Goal: Information Seeking & Learning: Learn about a topic

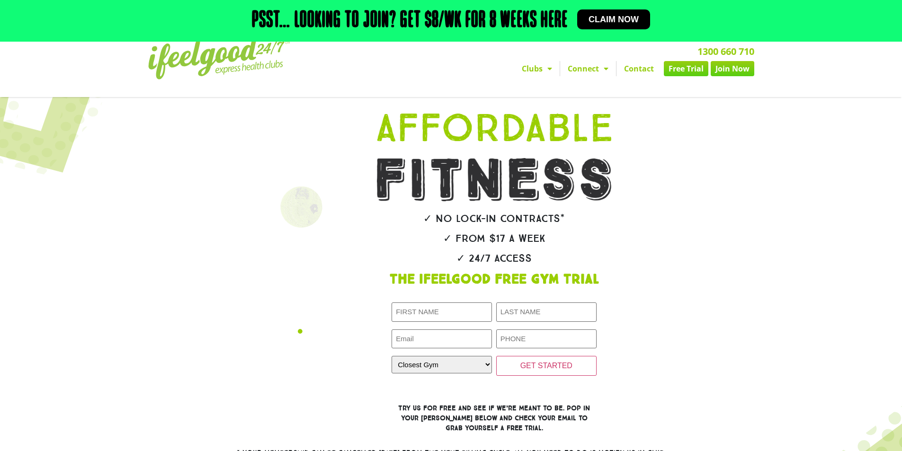
scroll to position [13, 0]
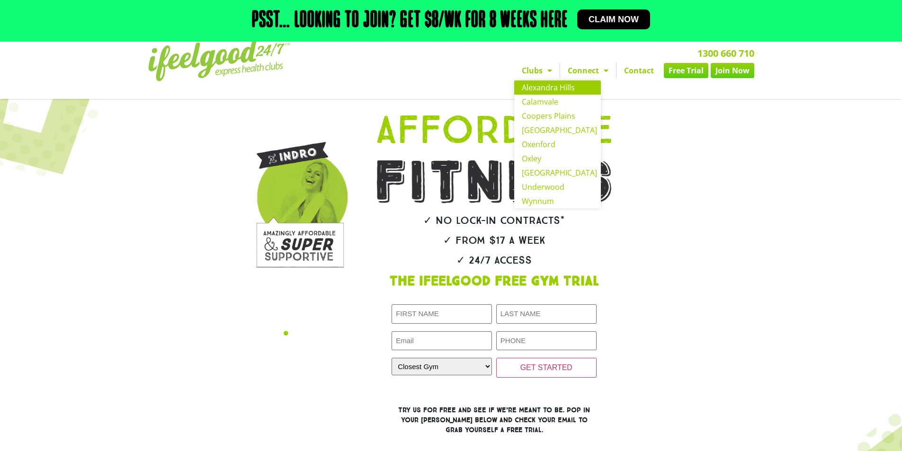
click at [540, 86] on link "Alexandra Hills" at bounding box center [557, 87] width 87 height 14
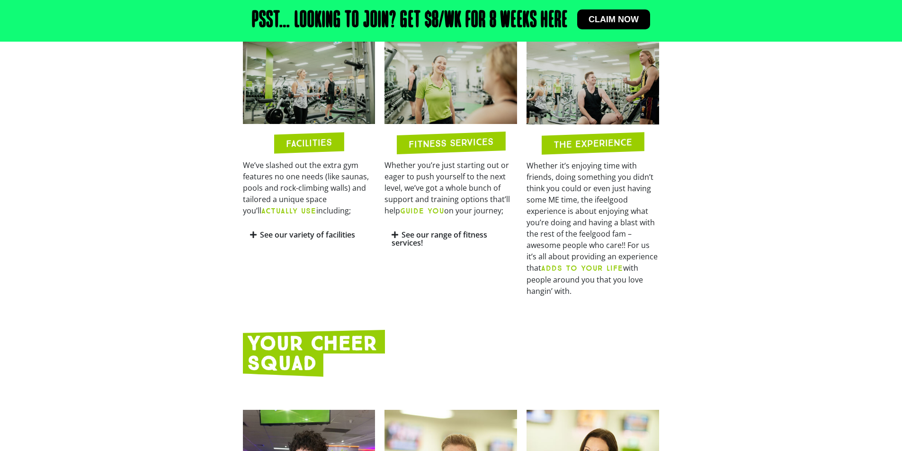
scroll to position [521, 0]
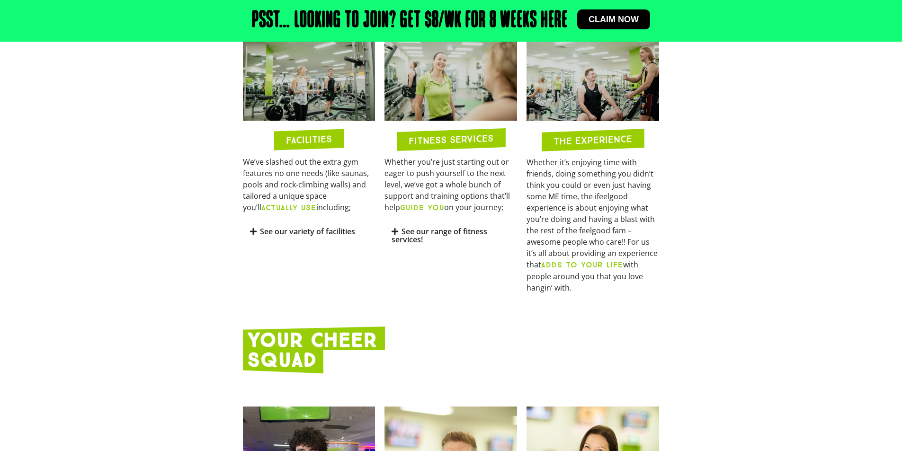
click at [249, 230] on div "See our variety of facilities" at bounding box center [309, 232] width 133 height 22
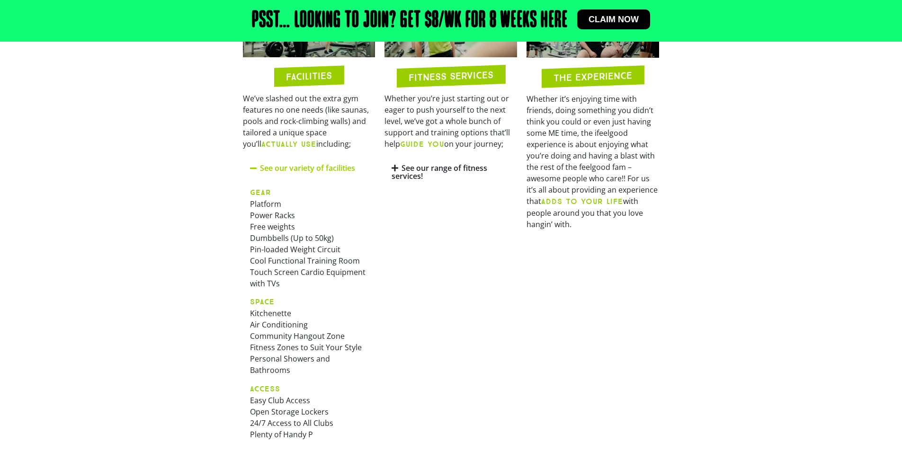
scroll to position [568, 0]
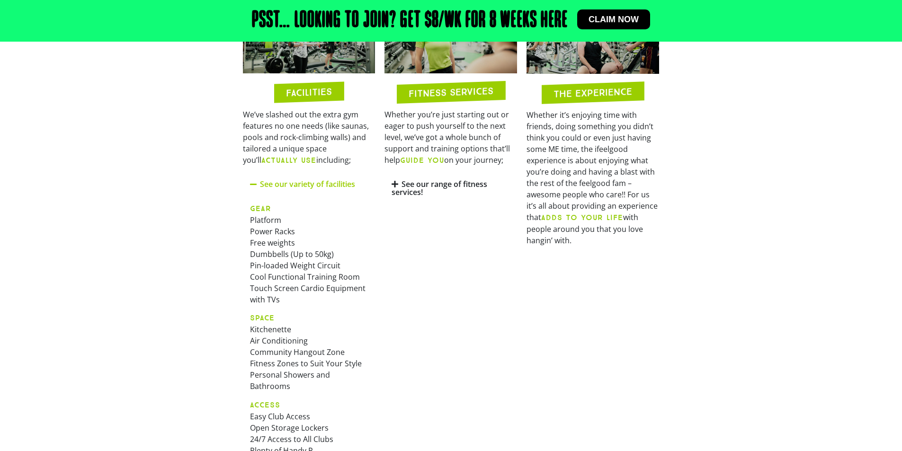
click at [397, 184] on icon at bounding box center [395, 184] width 7 height 8
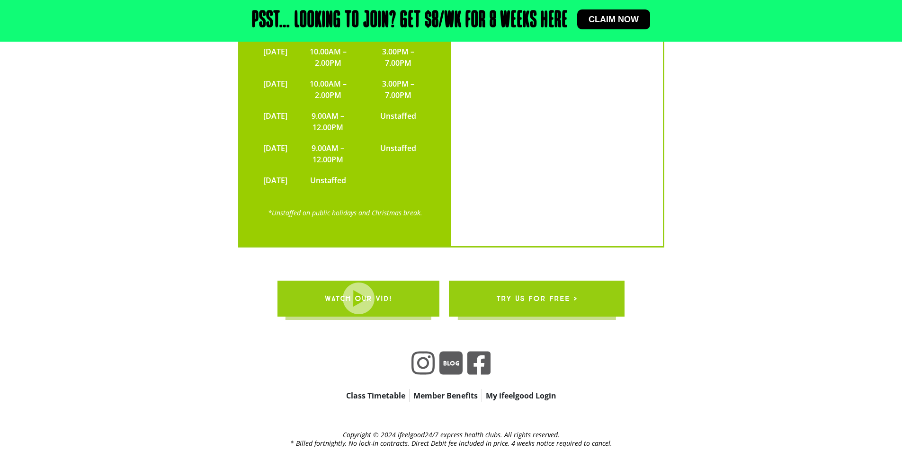
scroll to position [2082, 0]
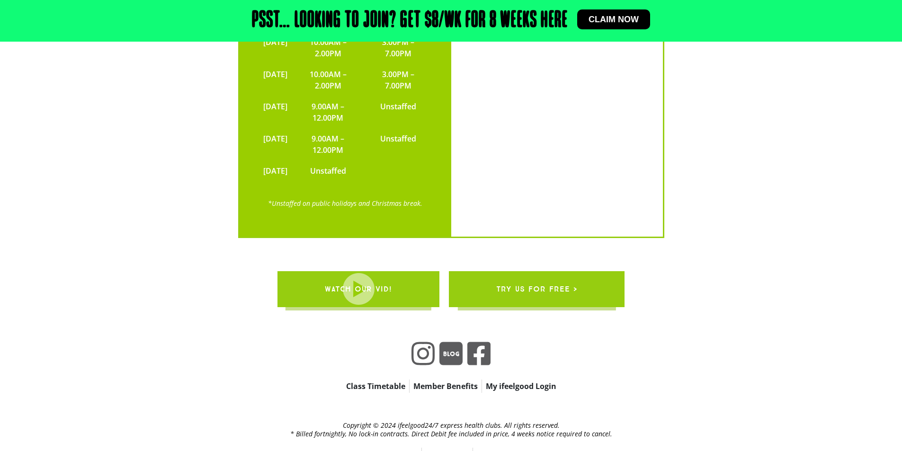
click at [367, 380] on link "Class Timetable" at bounding box center [375, 386] width 67 height 13
click at [410, 448] on link "FAQ’s" at bounding box center [409, 454] width 25 height 13
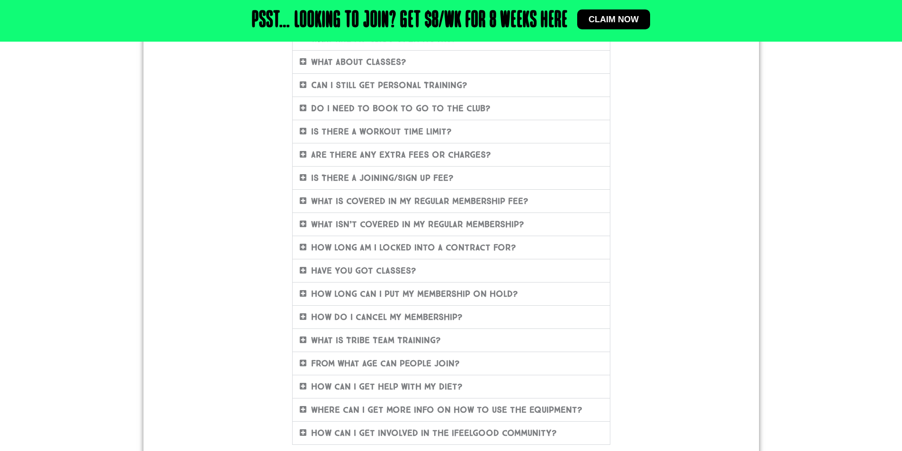
scroll to position [284, 0]
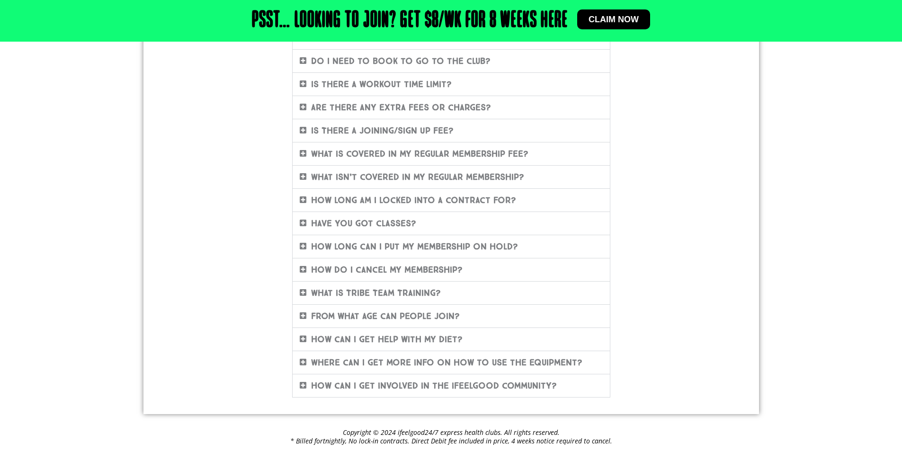
click at [304, 312] on icon at bounding box center [303, 316] width 7 height 8
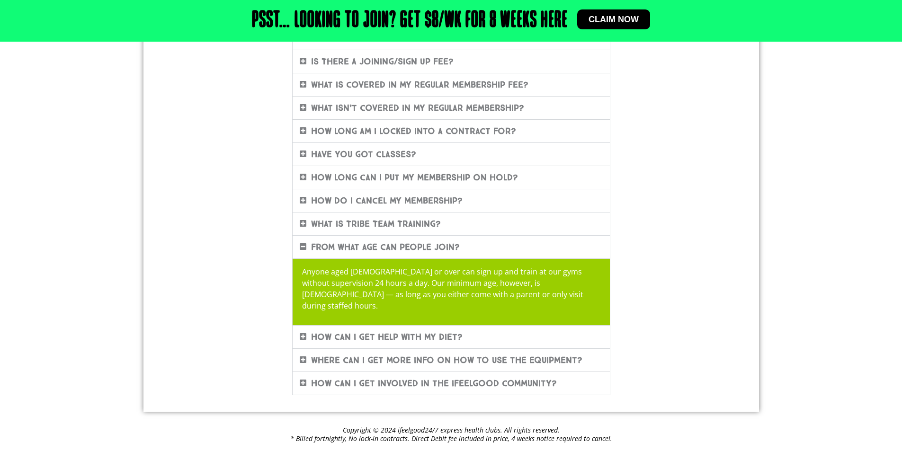
scroll to position [361, 0]
